Goal: Navigation & Orientation: Go to known website

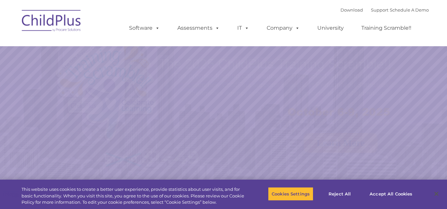
select select "MEDIUM"
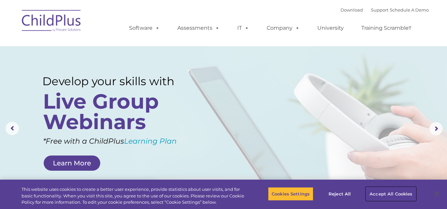
click at [378, 191] on button "Accept All Cookies" at bounding box center [391, 194] width 50 height 14
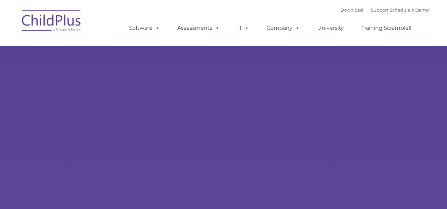
select select "MEDIUM"
